Goal: Find specific page/section: Find specific page/section

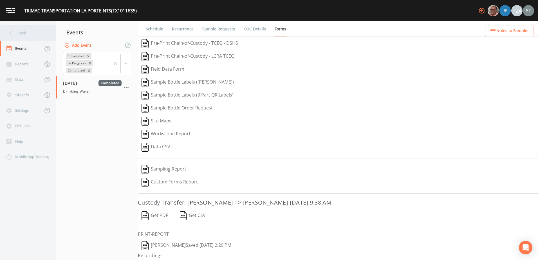
scroll to position [11, 0]
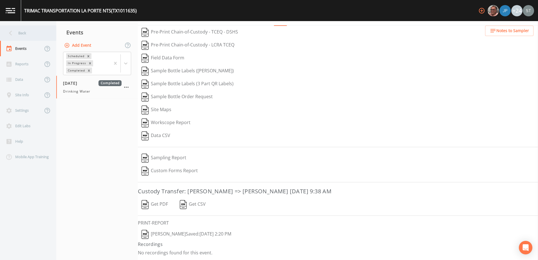
click at [21, 30] on div "Back" at bounding box center [25, 32] width 51 height 15
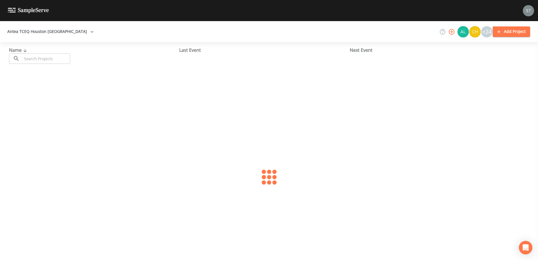
click at [41, 28] on button "Antea TCEQ Houston [GEOGRAPHIC_DATA]" at bounding box center [50, 31] width 91 height 10
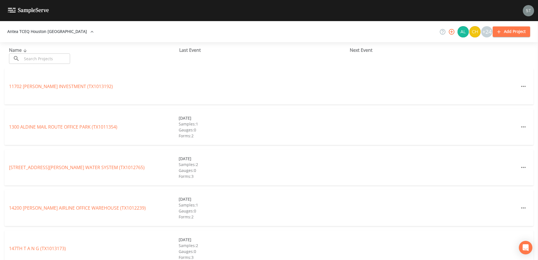
click at [41, 260] on div at bounding box center [269, 260] width 538 height 0
click at [452, 34] on icon "button" at bounding box center [452, 32] width 6 height 6
paste input "[PERSON_NAME][EMAIL_ADDRESS][PERSON_NAME][DOMAIN_NAME]"
type input "[PERSON_NAME][EMAIL_ADDRESS][PERSON_NAME][DOMAIN_NAME]"
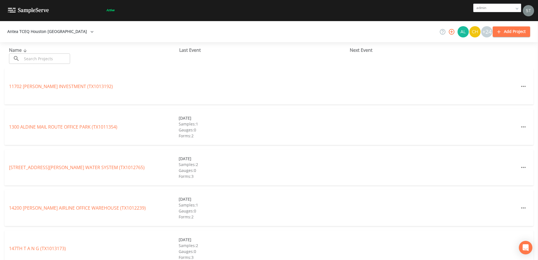
click at [45, 61] on input "text" at bounding box center [46, 58] width 48 height 10
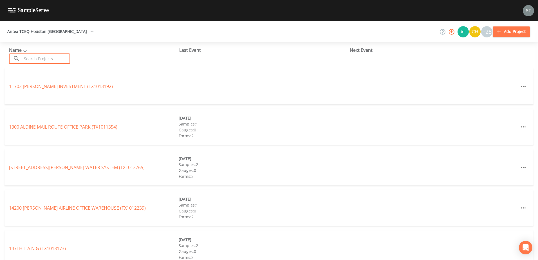
click at [45, 61] on input "text" at bounding box center [46, 58] width 48 height 10
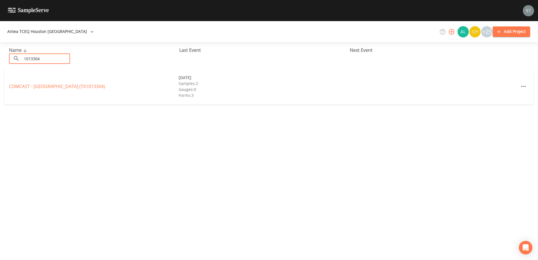
type input "1013304"
click at [59, 86] on link "COMCAST - [GEOGRAPHIC_DATA] (TX1013304)" at bounding box center [57, 86] width 96 height 6
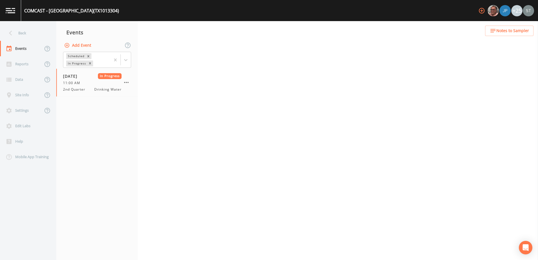
click at [514, 30] on span "Notes to Sampler" at bounding box center [512, 30] width 33 height 7
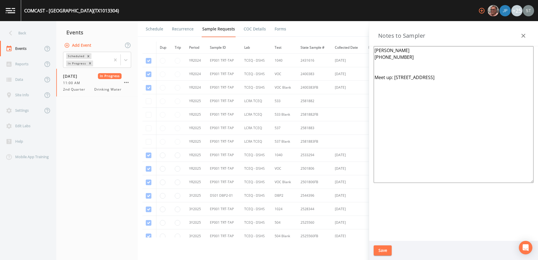
click at [525, 35] on icon "button" at bounding box center [523, 35] width 7 height 7
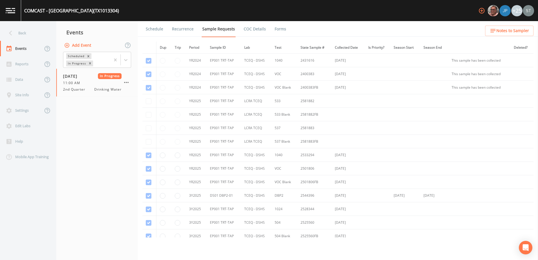
click at [515, 32] on span "Notes to Sampler" at bounding box center [512, 30] width 33 height 7
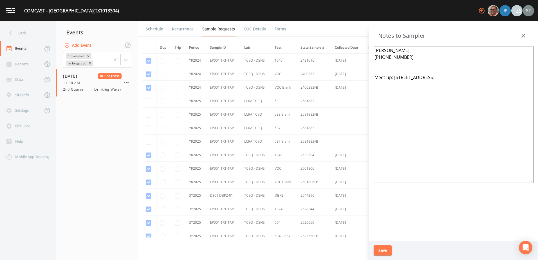
click at [525, 38] on icon "button" at bounding box center [523, 35] width 7 height 7
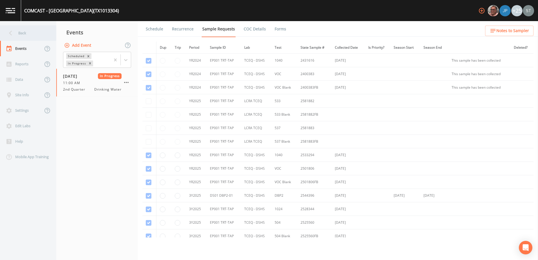
click at [12, 30] on icon at bounding box center [11, 33] width 10 height 10
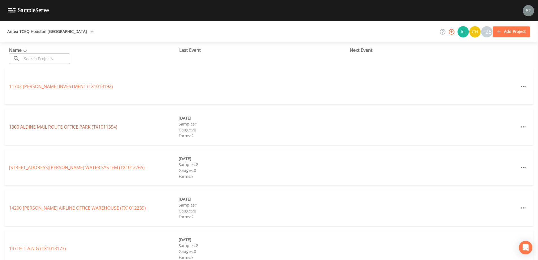
click at [55, 128] on link "1300 ALDINE MAIL [GEOGRAPHIC_DATA] (TX1011354)" at bounding box center [63, 127] width 108 height 6
